Goal: Task Accomplishment & Management: Use online tool/utility

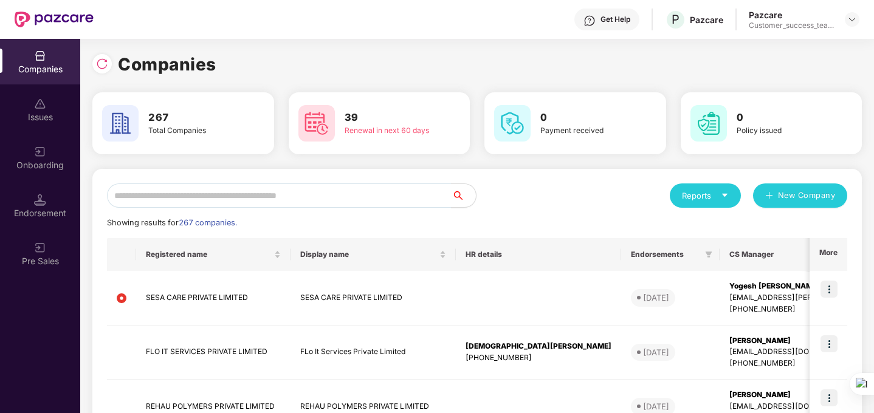
click at [43, 16] on img at bounding box center [54, 20] width 79 height 16
click at [854, 17] on img at bounding box center [852, 20] width 10 height 10
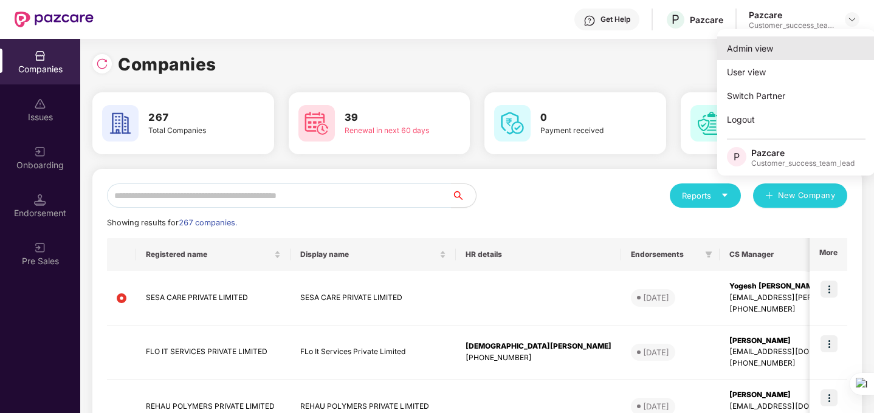
click at [795, 53] on div "Admin view" at bounding box center [796, 48] width 158 height 24
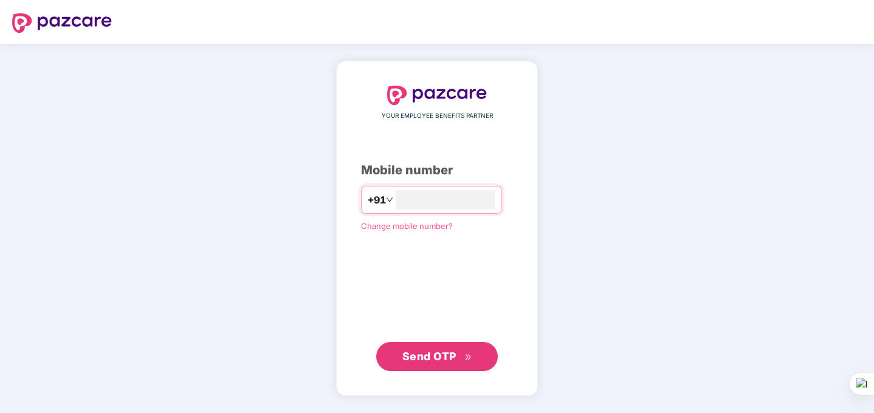
type input "**********"
click at [424, 361] on span "Send OTP" at bounding box center [429, 356] width 54 height 13
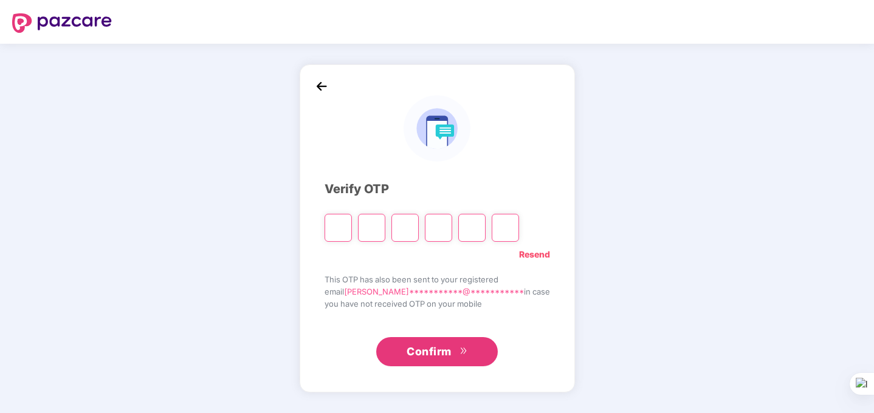
type input "*"
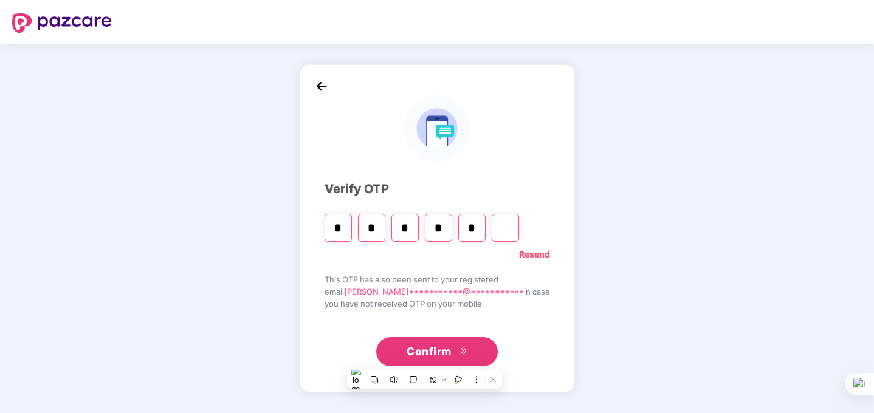
type input "*"
click at [486, 229] on input "*" at bounding box center [471, 228] width 27 height 28
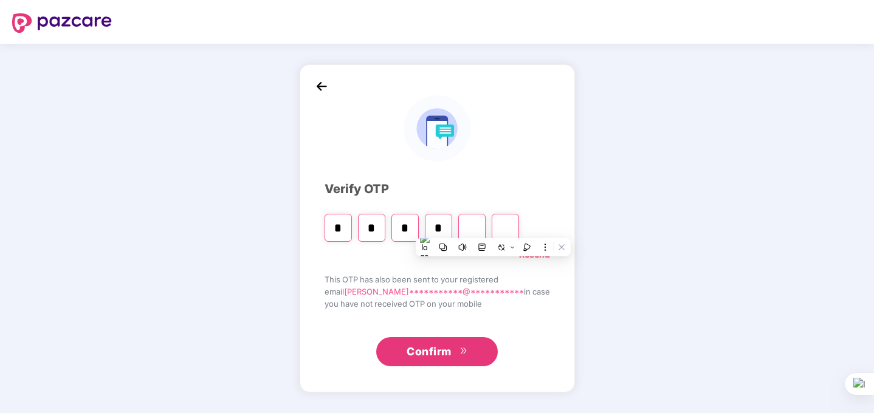
click at [486, 229] on input "Digit 5" at bounding box center [471, 228] width 27 height 28
type input "*"
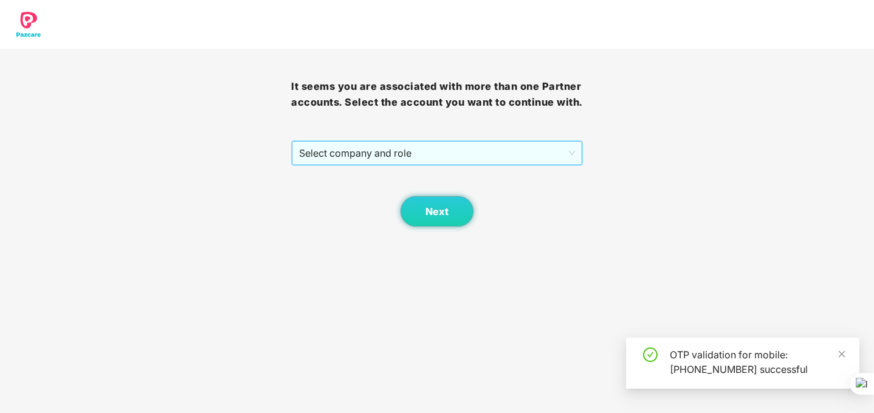
click at [496, 165] on span "Select company and role" at bounding box center [436, 153] width 275 height 23
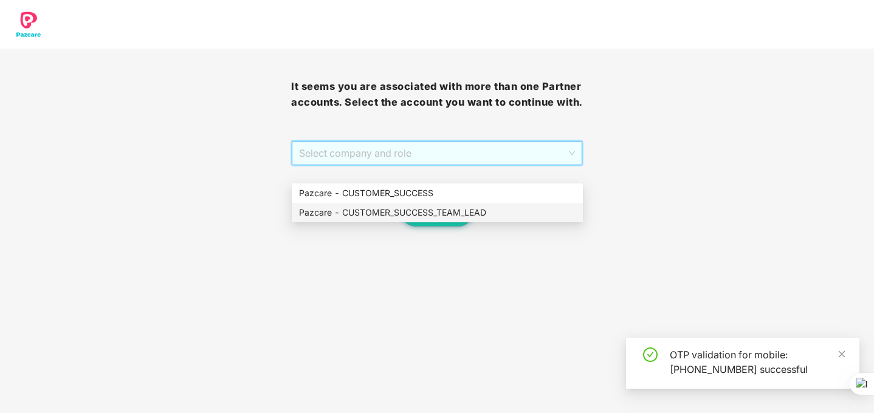
click at [489, 209] on div "Pazcare - CUSTOMER_SUCCESS_TEAM_LEAD" at bounding box center [437, 212] width 277 height 13
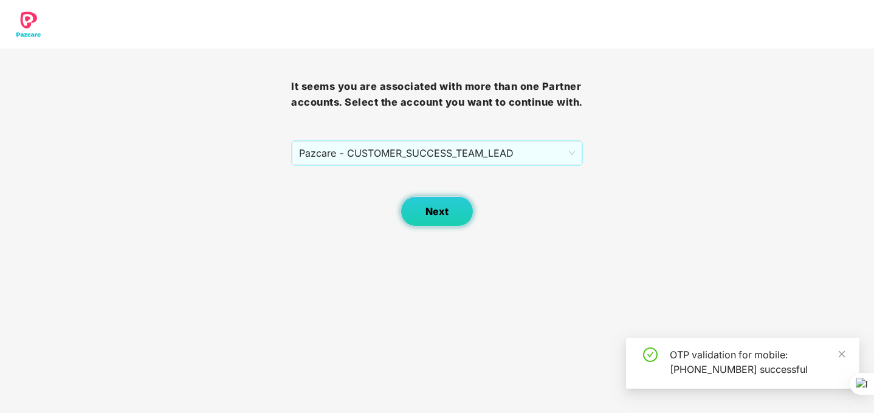
click at [461, 227] on button "Next" at bounding box center [437, 211] width 73 height 30
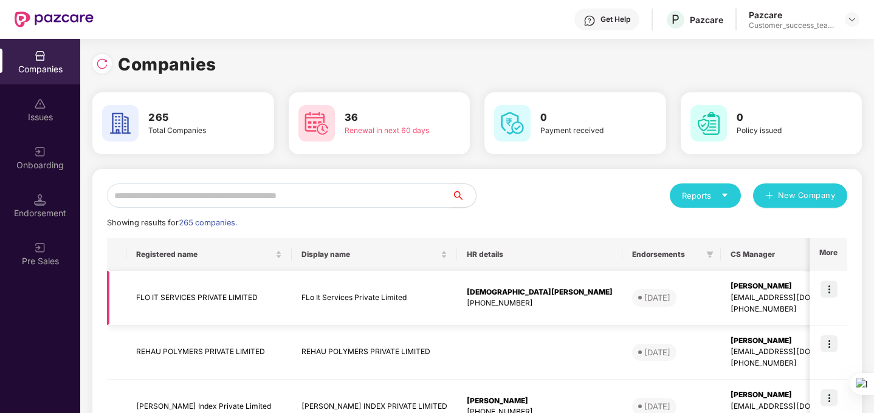
scroll to position [121, 0]
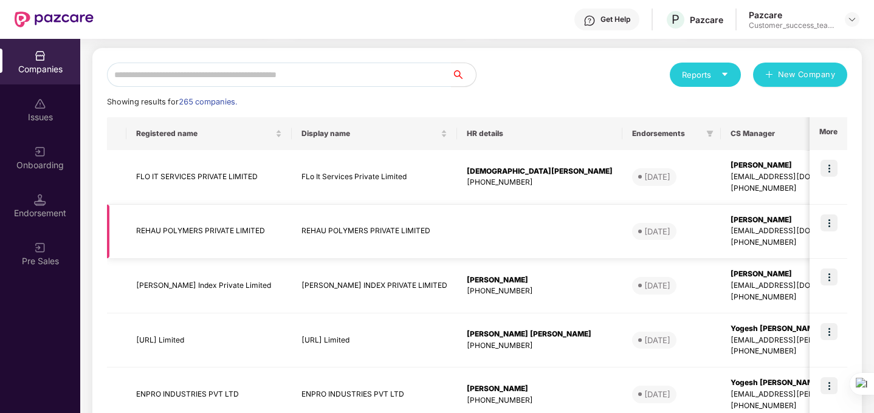
click at [392, 230] on td "REHAU POLYMERS PRIVATE LIMITED" at bounding box center [374, 232] width 165 height 55
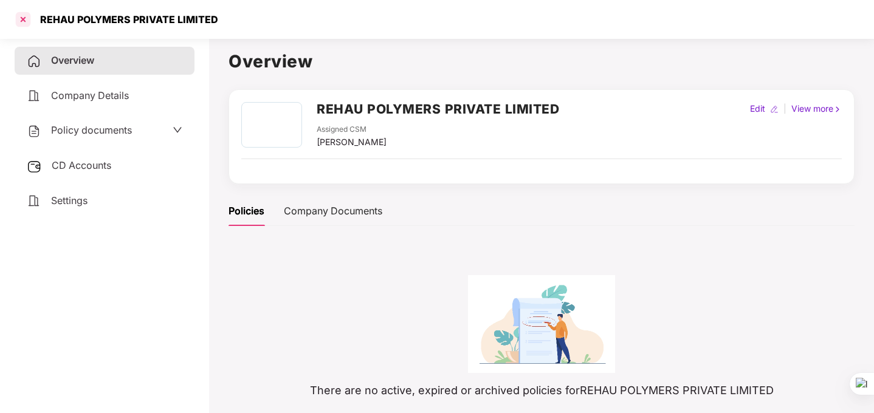
click at [21, 21] on div at bounding box center [22, 19] width 19 height 19
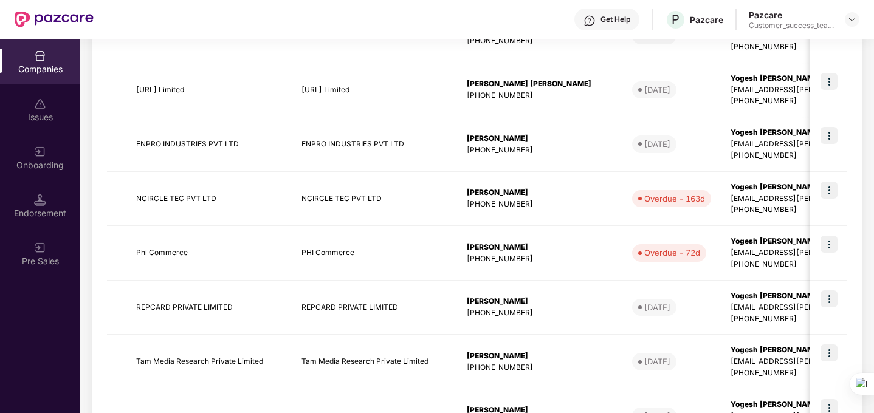
scroll to position [399, 0]
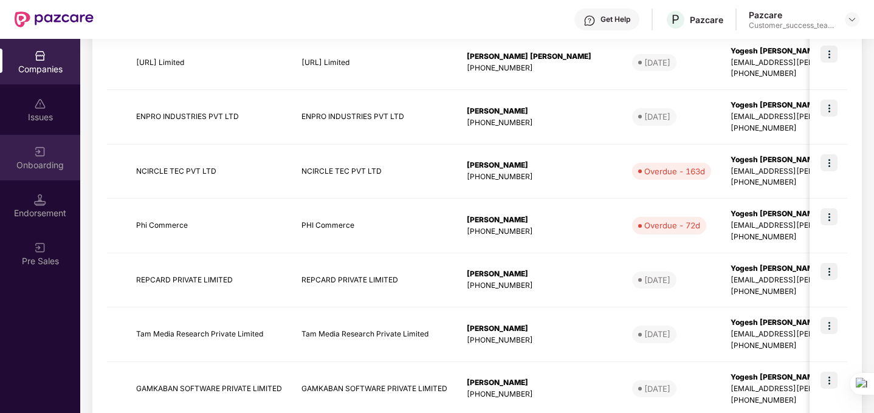
click at [47, 160] on div "Onboarding" at bounding box center [40, 165] width 80 height 12
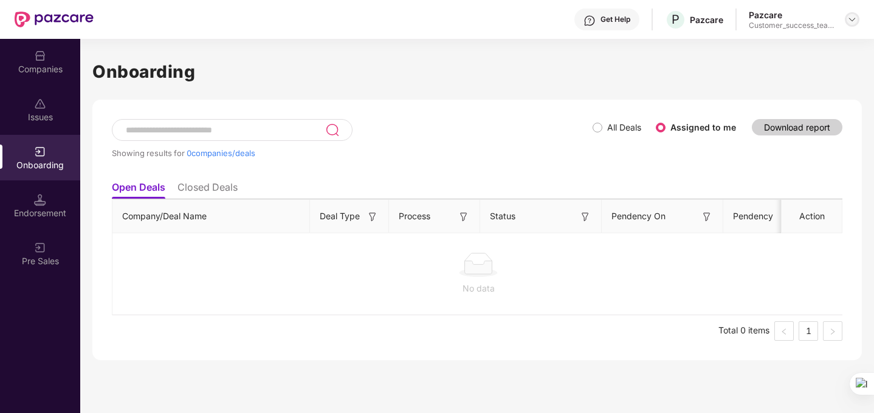
click at [848, 22] on img at bounding box center [852, 20] width 10 height 10
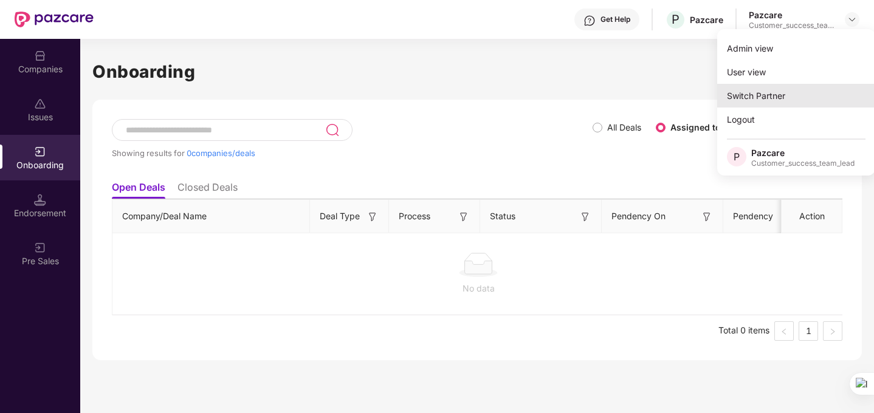
click at [785, 98] on div "Switch Partner" at bounding box center [796, 96] width 158 height 24
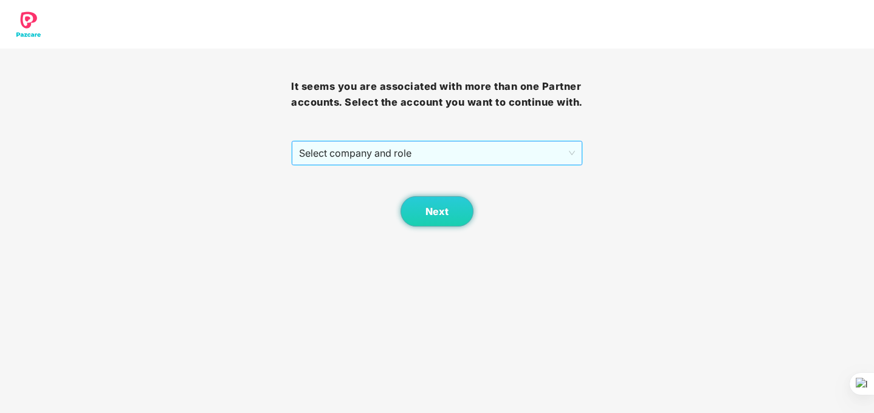
click at [512, 165] on span "Select company and role" at bounding box center [436, 153] width 275 height 23
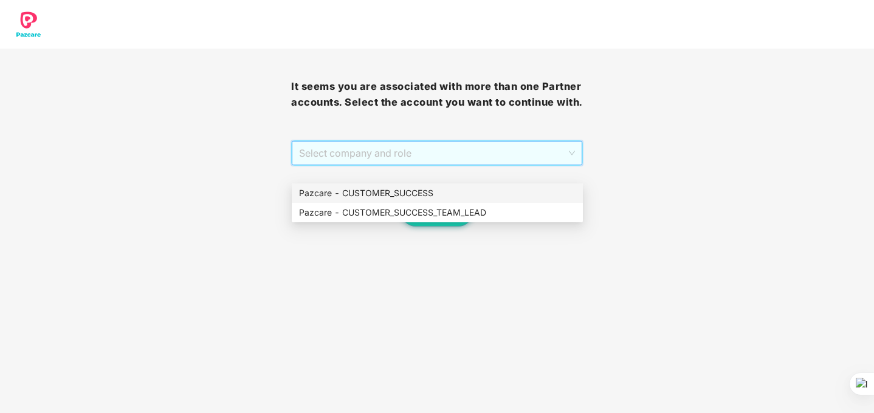
click at [501, 193] on div "Pazcare - CUSTOMER_SUCCESS" at bounding box center [437, 193] width 277 height 13
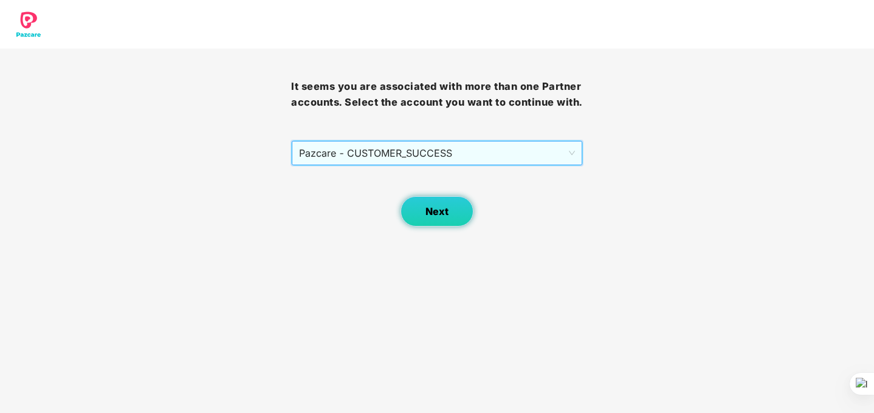
click at [436, 218] on span "Next" at bounding box center [437, 212] width 23 height 12
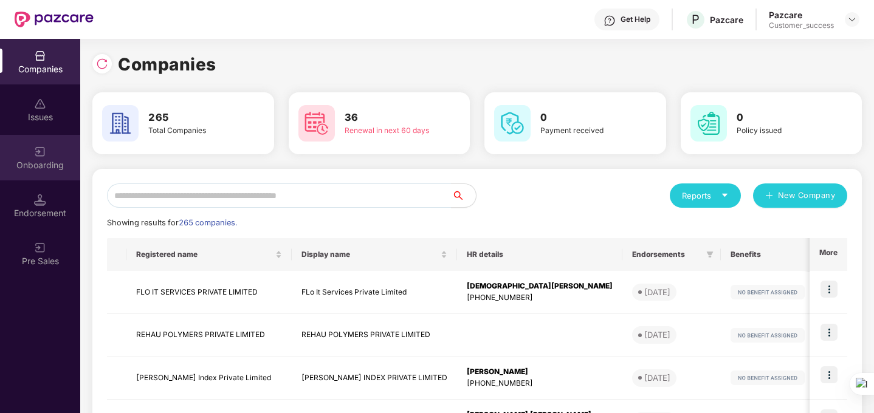
click at [47, 156] on div "Onboarding" at bounding box center [40, 158] width 80 height 46
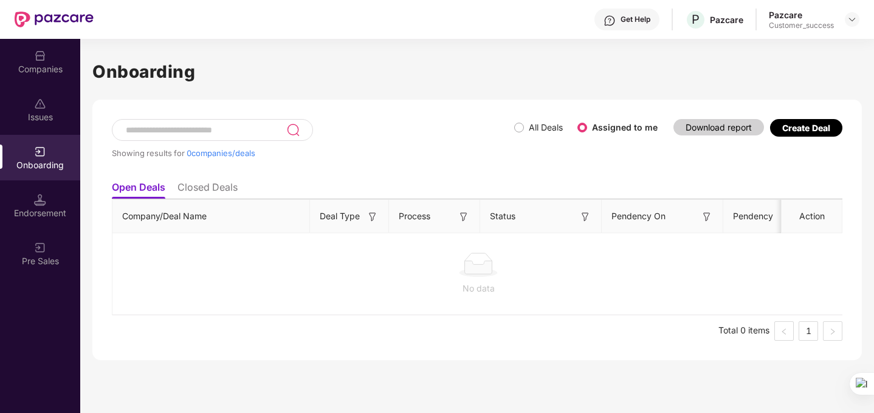
click at [810, 125] on div "Create Deal" at bounding box center [806, 128] width 48 height 10
click at [804, 134] on div "Create Deal" at bounding box center [806, 128] width 72 height 18
click at [807, 128] on div "Create Deal" at bounding box center [806, 128] width 48 height 10
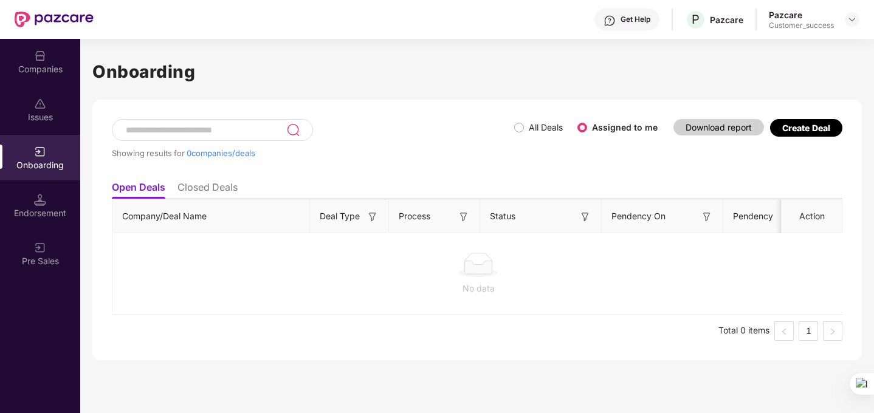
click at [802, 89] on div "Onboarding Showing results for 0 companies/deals All Deals Assigned to me Downl…" at bounding box center [477, 209] width 770 height 302
click at [802, 131] on div "Create Deal" at bounding box center [806, 128] width 48 height 10
